Goal: Information Seeking & Learning: Learn about a topic

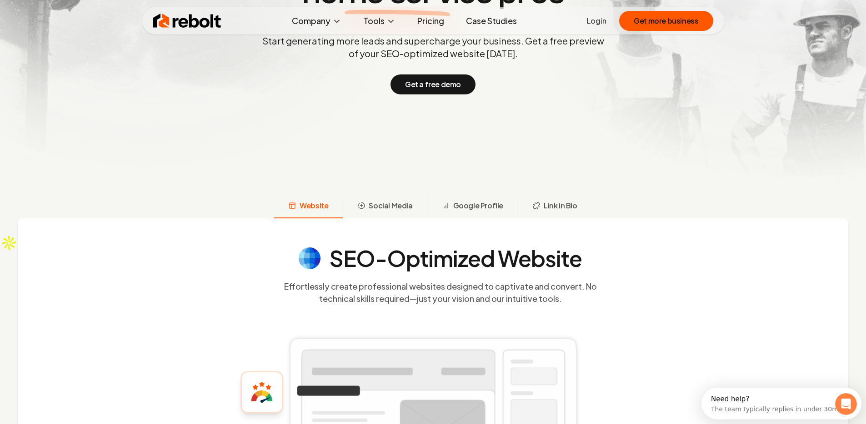
scroll to position [279, 0]
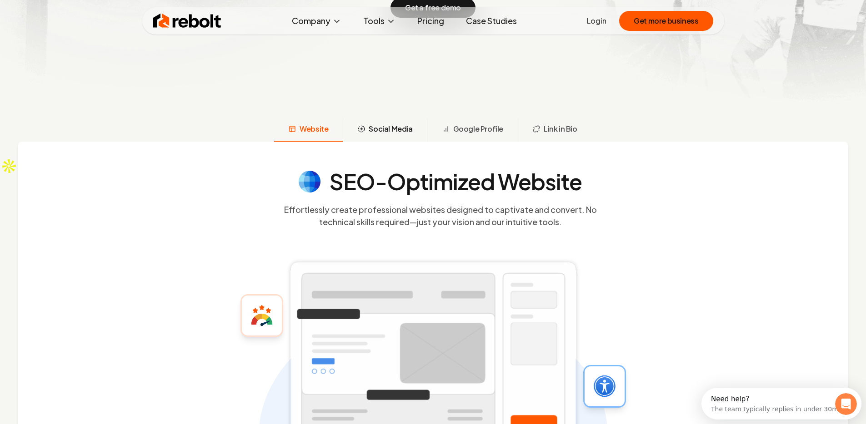
click at [394, 129] on span "Social Media" at bounding box center [391, 129] width 44 height 11
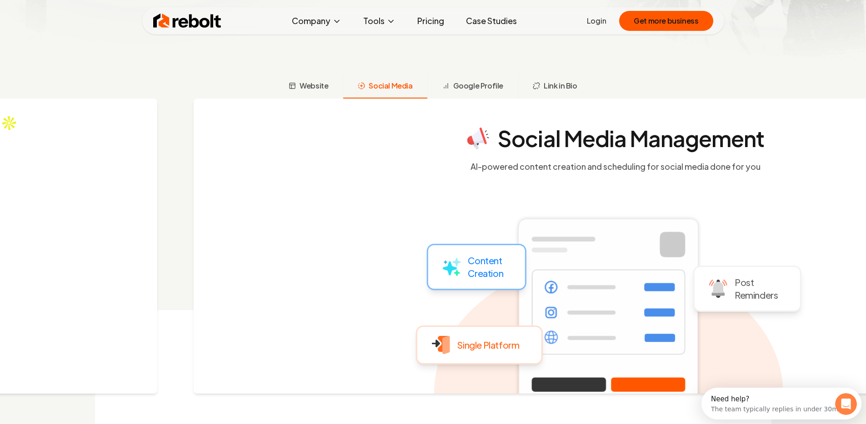
scroll to position [352, 0]
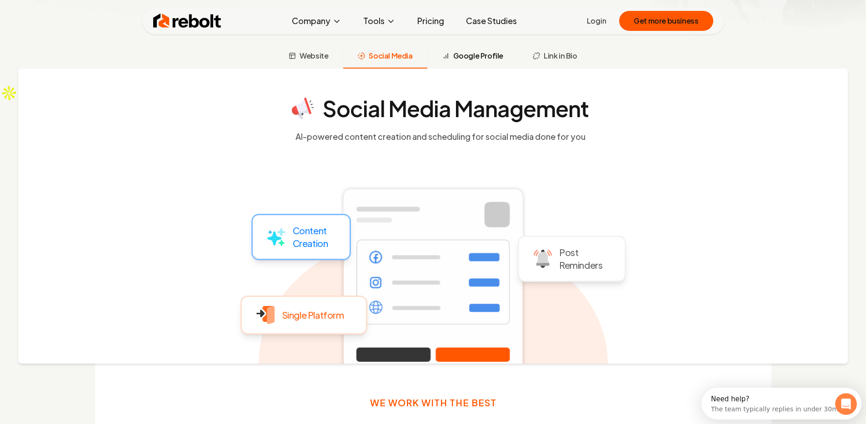
click at [483, 58] on span "Google Profile" at bounding box center [478, 55] width 50 height 11
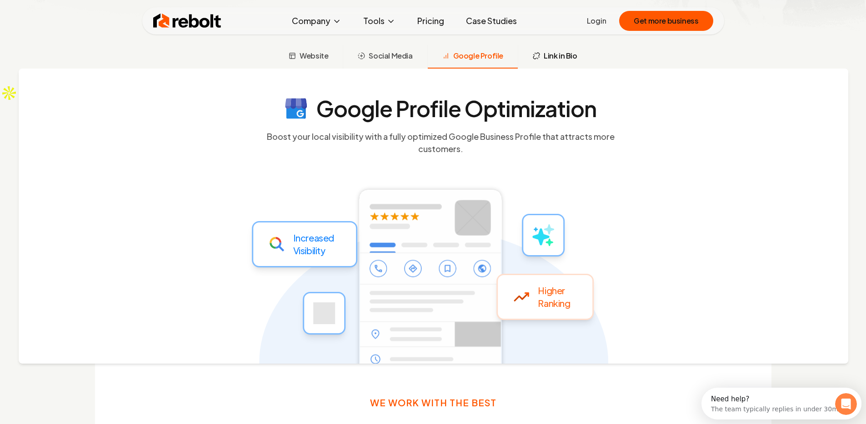
click at [540, 58] on button "Link in Bio" at bounding box center [555, 57] width 74 height 24
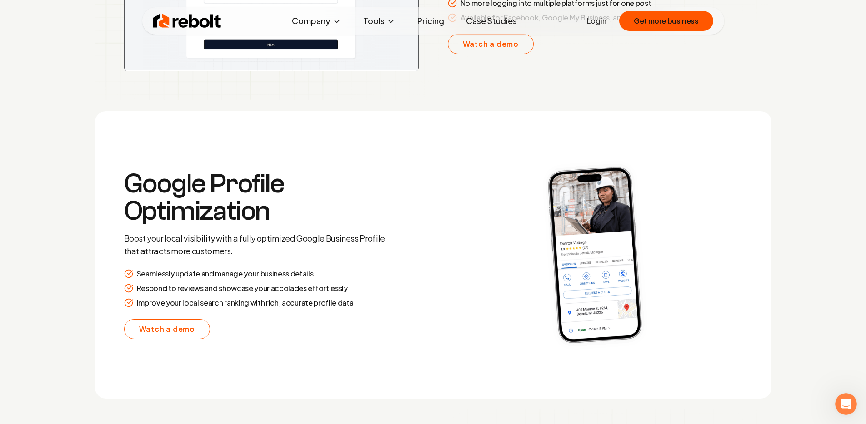
scroll to position [1837, 0]
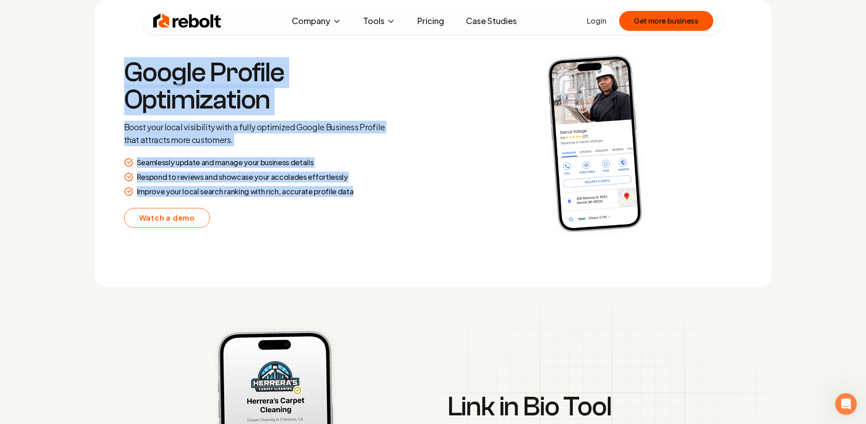
drag, startPoint x: 348, startPoint y: 192, endPoint x: 71, endPoint y: 70, distance: 302.2
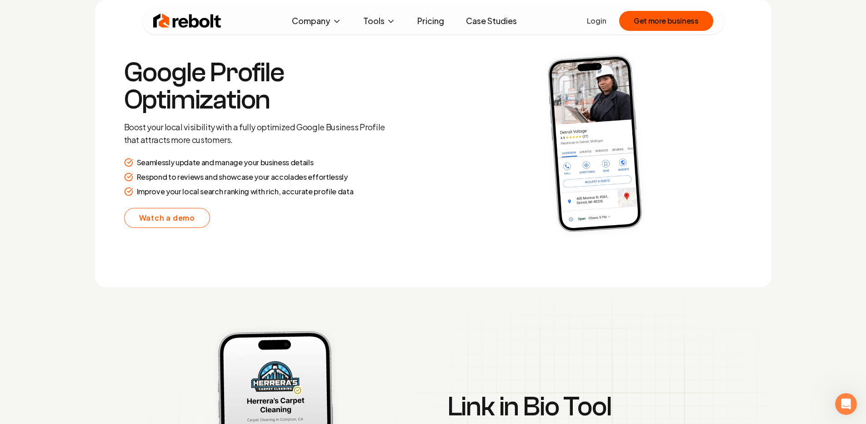
click at [125, 76] on h3 "Google Profile Optimization" at bounding box center [255, 86] width 262 height 55
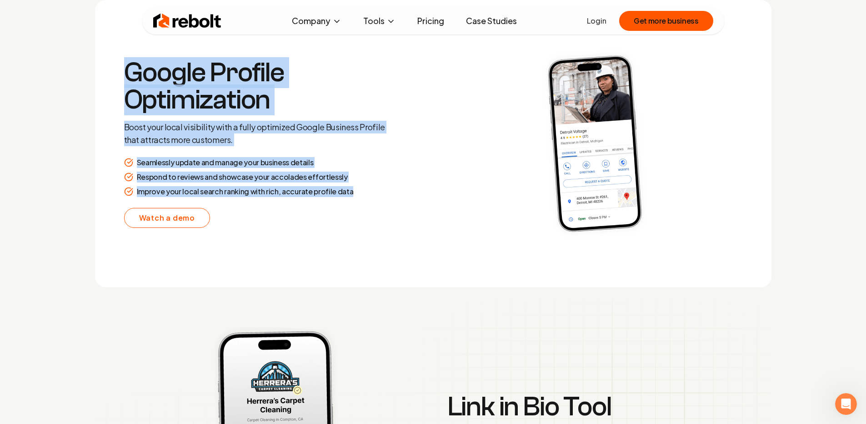
drag, startPoint x: 122, startPoint y: 72, endPoint x: 373, endPoint y: 187, distance: 276.2
click at [373, 187] on section "Google Profile Optimization Boost your local visibility with a fully optimized …" at bounding box center [433, 144] width 676 height 288
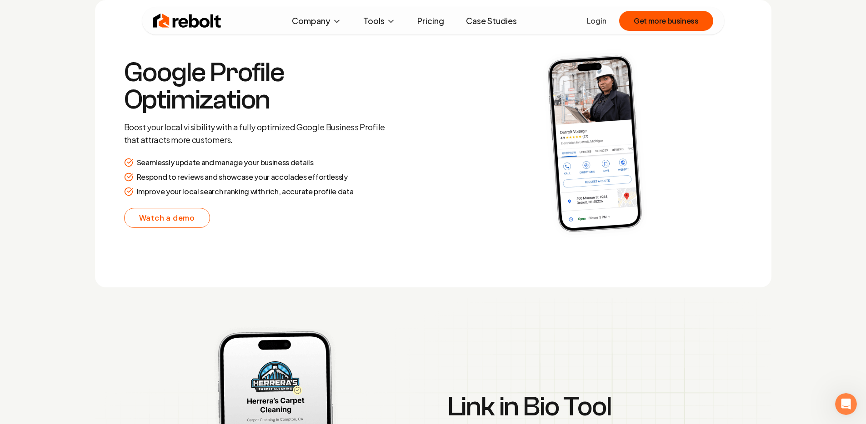
click at [372, 189] on div "Improve your local search ranking with rich, accurate profile data" at bounding box center [255, 191] width 262 height 11
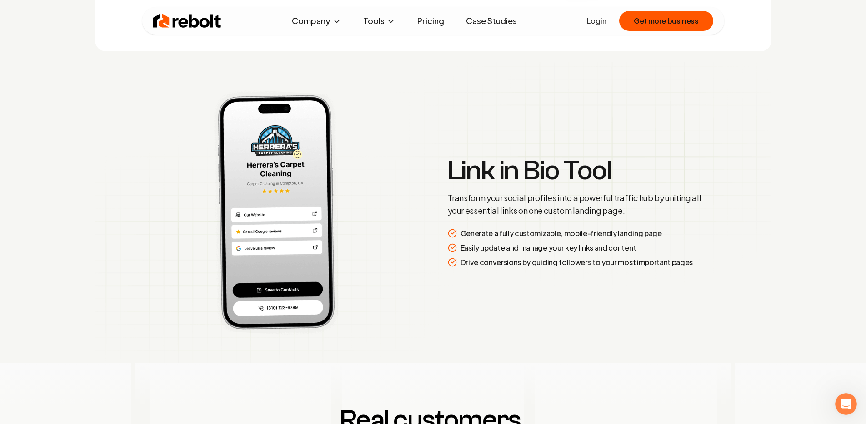
scroll to position [2067, 0]
